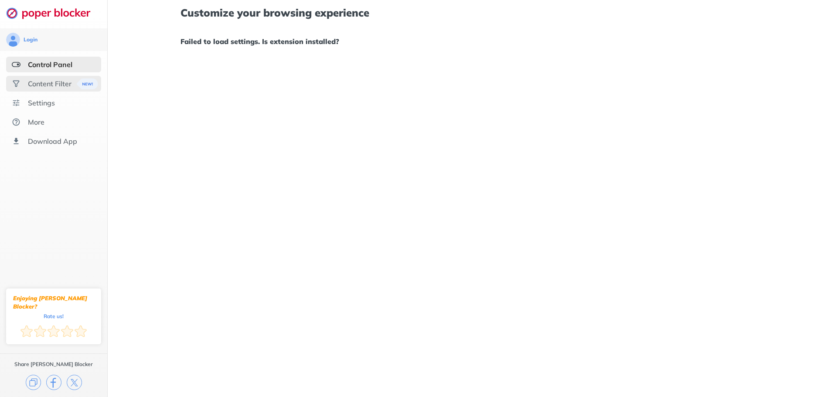
click at [59, 88] on div "Content Filter" at bounding box center [53, 84] width 95 height 16
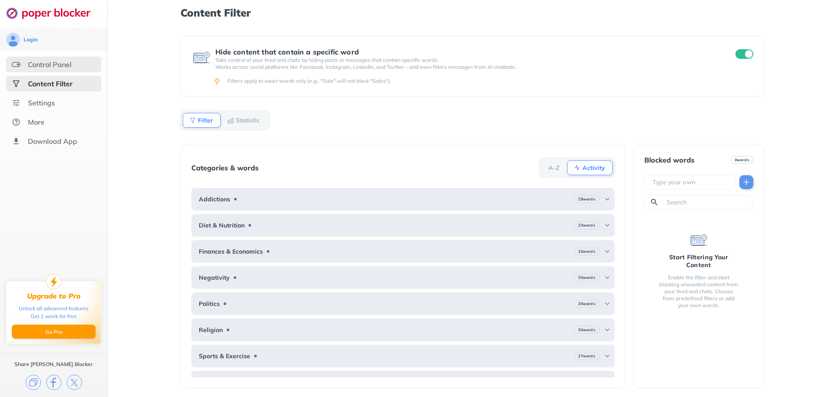
click at [60, 68] on div "Control Panel" at bounding box center [50, 64] width 44 height 9
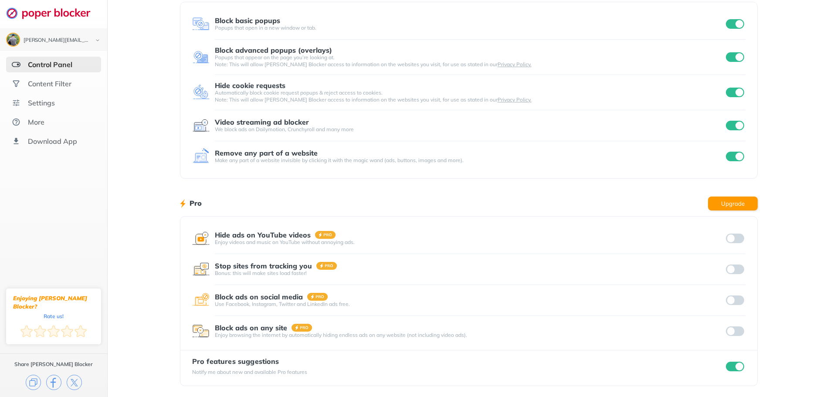
scroll to position [54, 0]
click at [739, 238] on div at bounding box center [734, 237] width 21 height 12
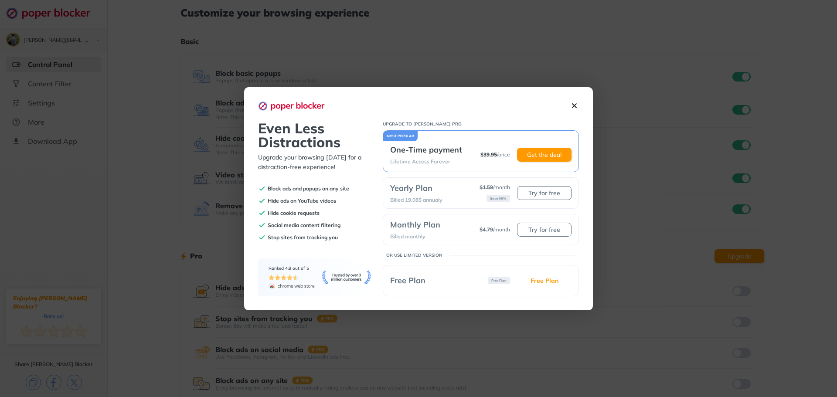
click at [577, 104] on img at bounding box center [573, 105] width 9 height 9
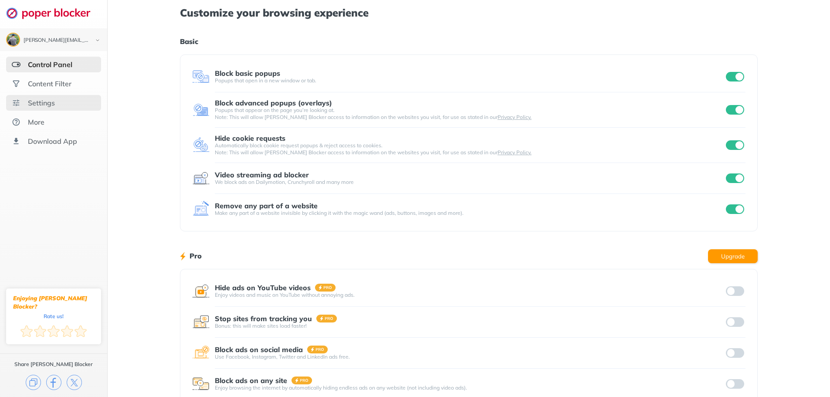
click at [47, 105] on div "Settings" at bounding box center [41, 102] width 27 height 9
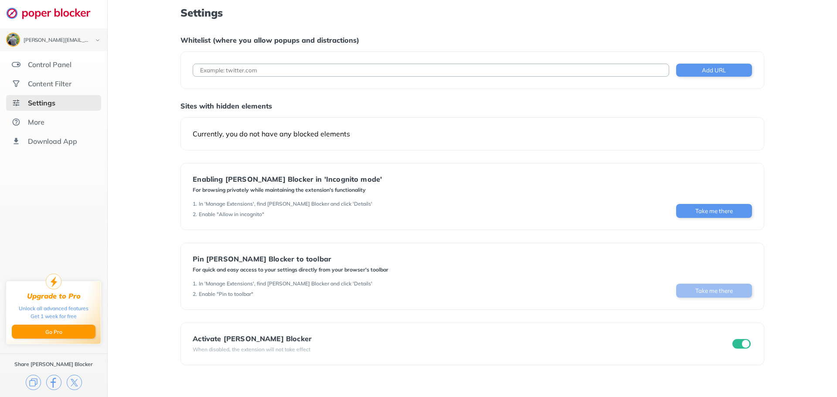
click at [700, 290] on button "Take me there" at bounding box center [714, 291] width 76 height 14
